Goal: Find specific page/section: Find specific page/section

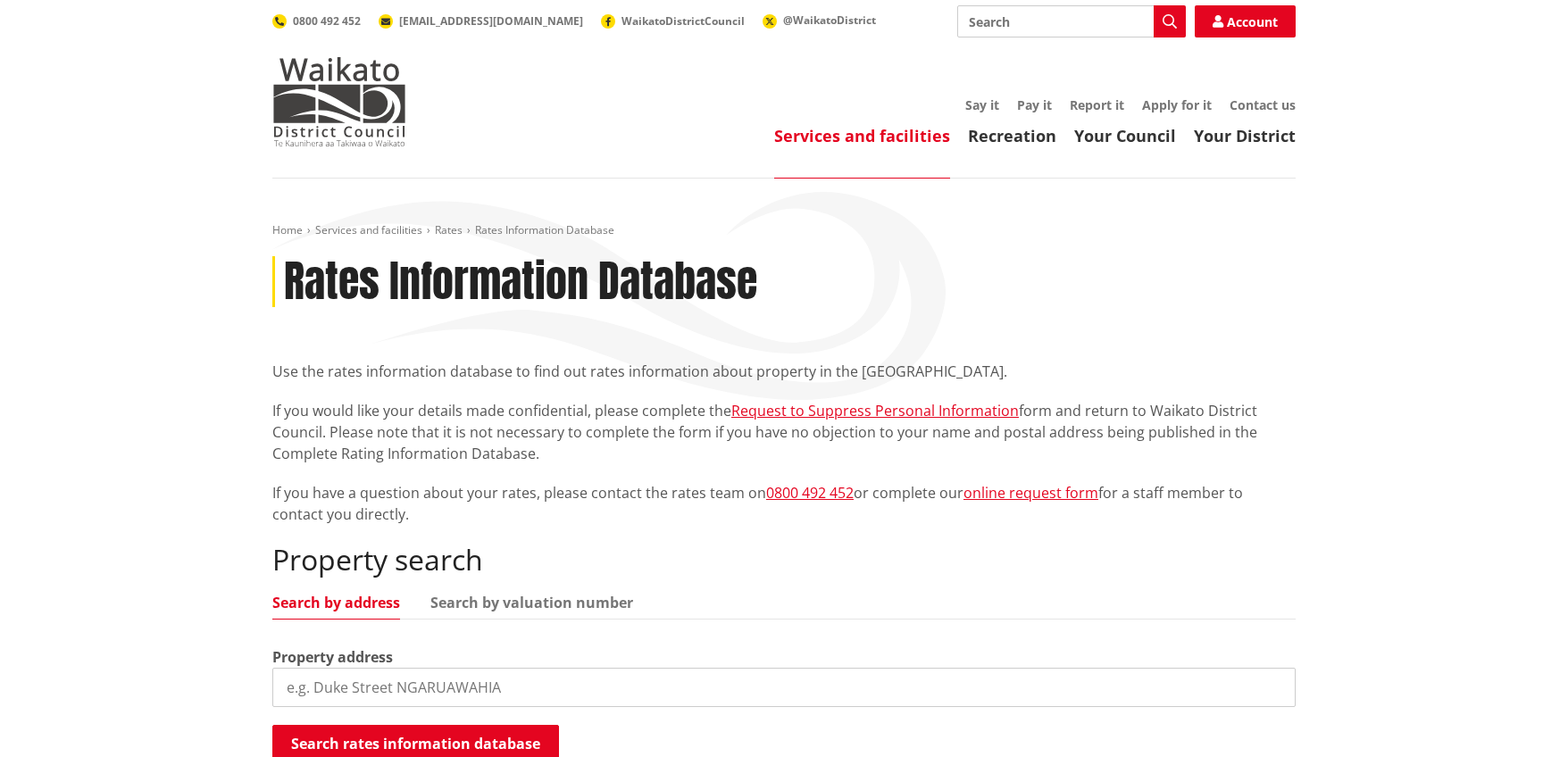
scroll to position [267, 0]
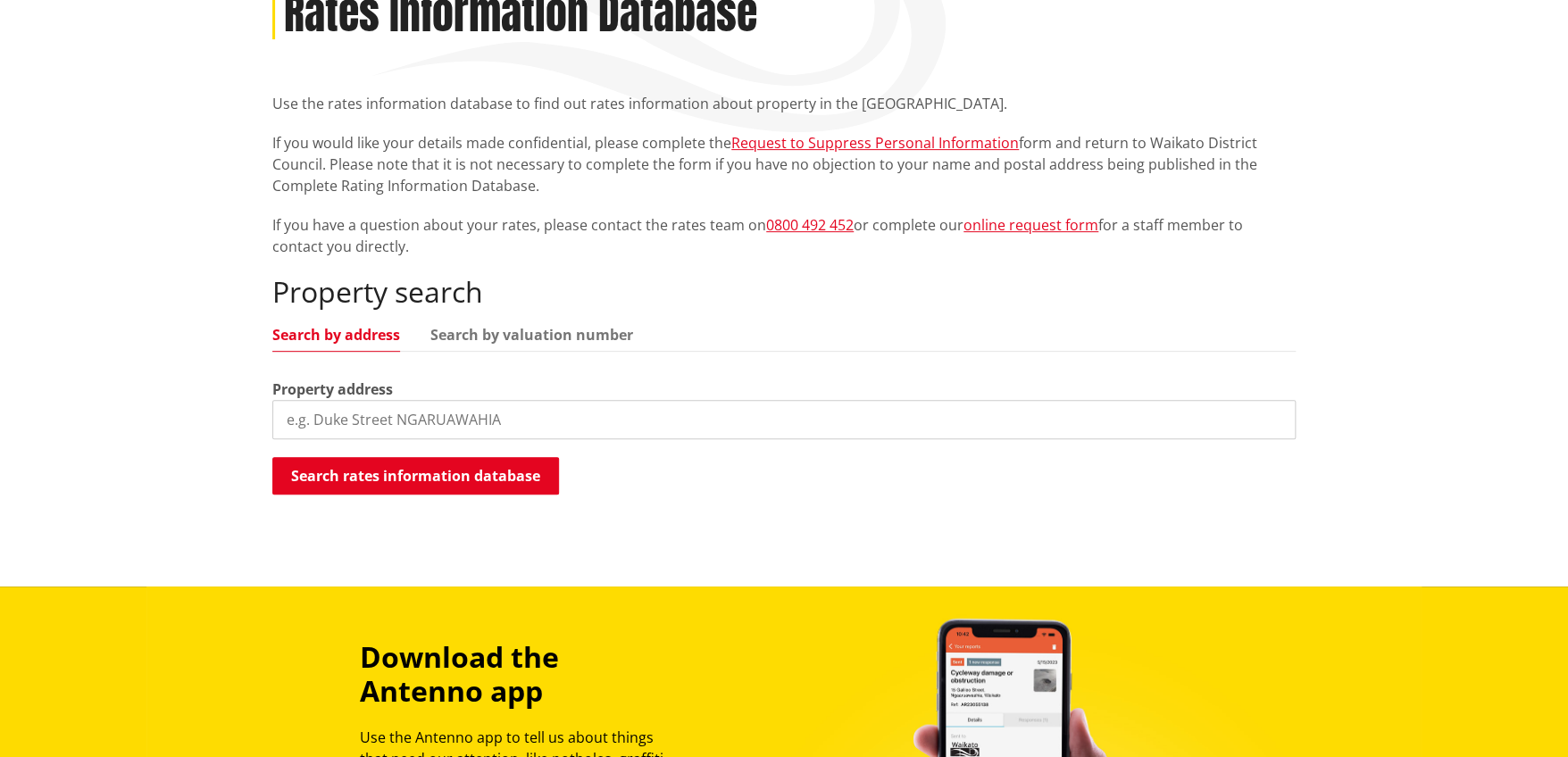
click at [387, 401] on input "search" at bounding box center [784, 419] width 1024 height 39
type input "1264 horotiu road"
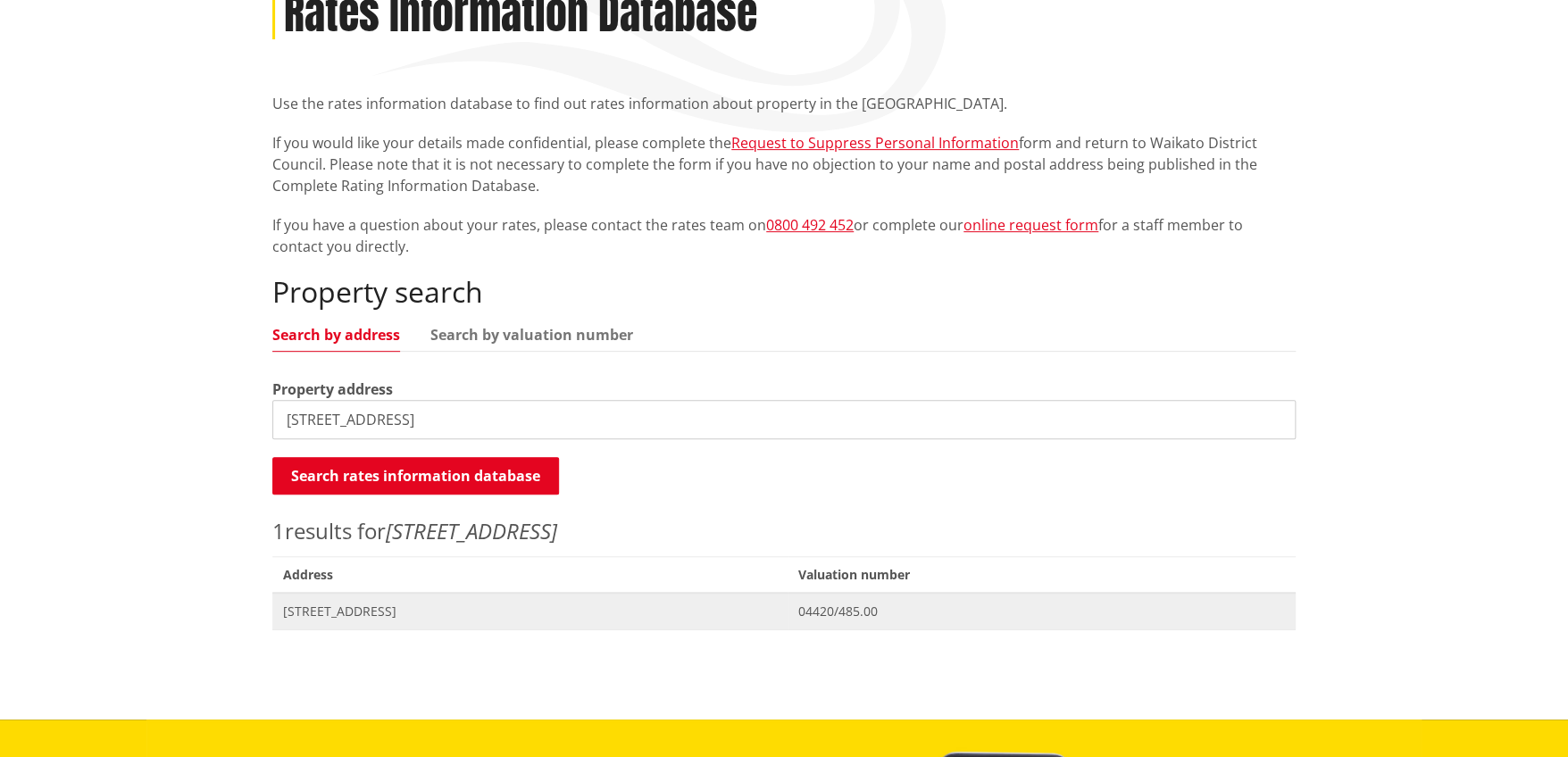
click at [411, 625] on span "Address 1264 Horotiu Road TE KOWHAI" at bounding box center [529, 611] width 515 height 37
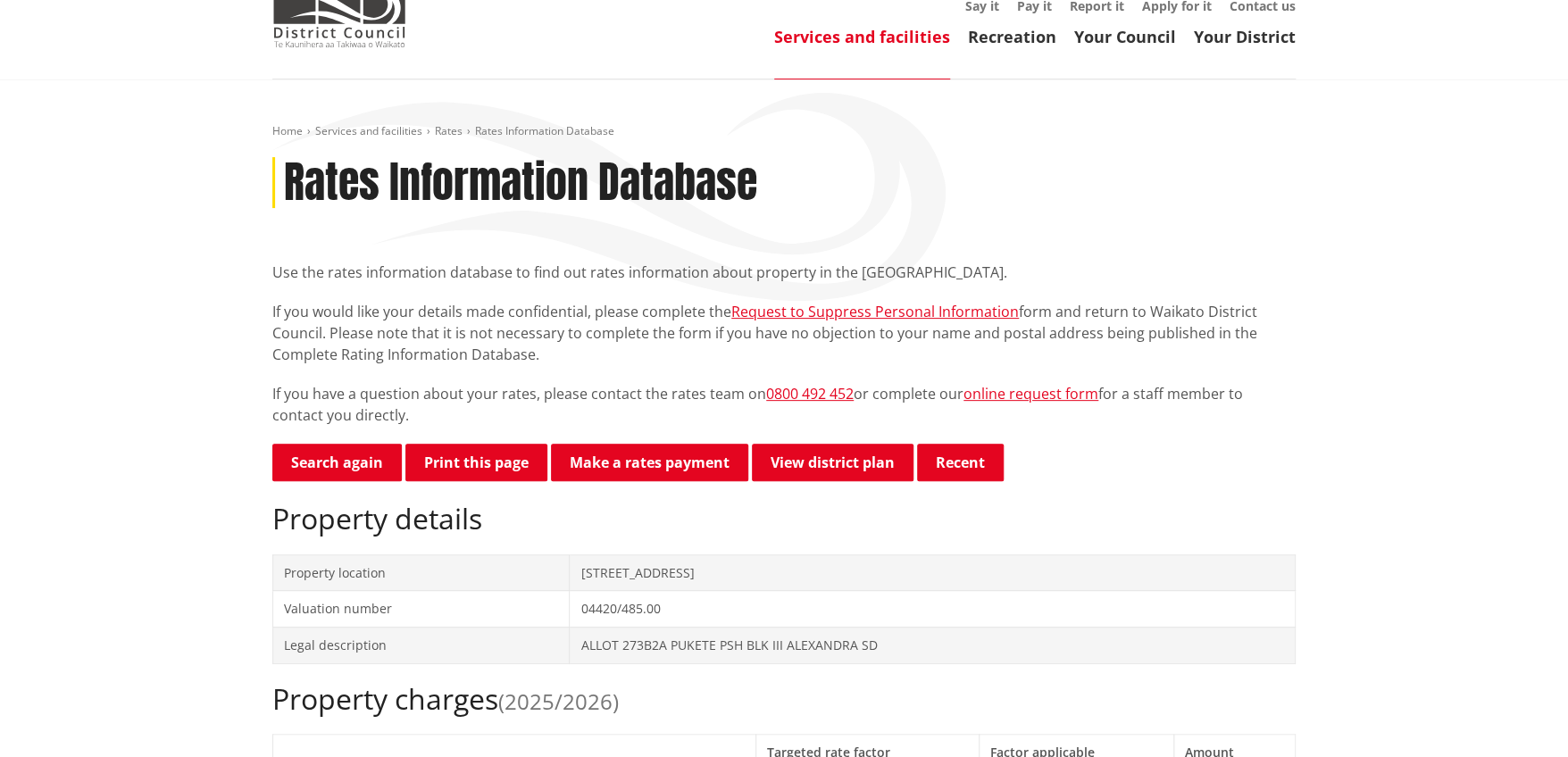
scroll to position [446, 0]
